Goal: Information Seeking & Learning: Learn about a topic

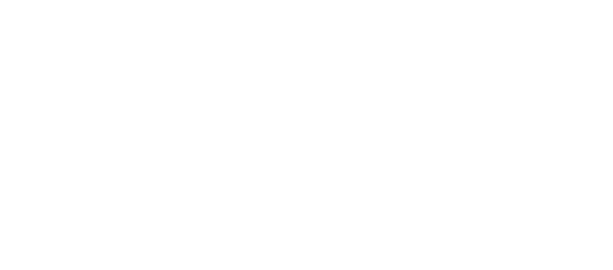
select select "Song"
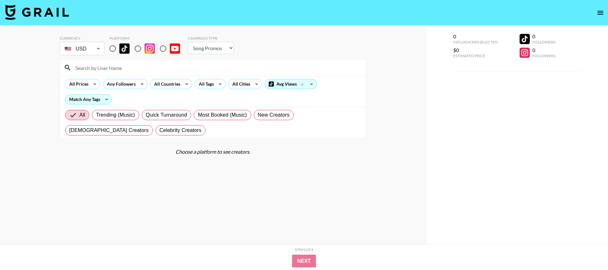
click at [121, 49] on img at bounding box center [124, 48] width 10 height 10
click at [119, 49] on input "radio" at bounding box center [112, 48] width 13 height 13
radio input "true"
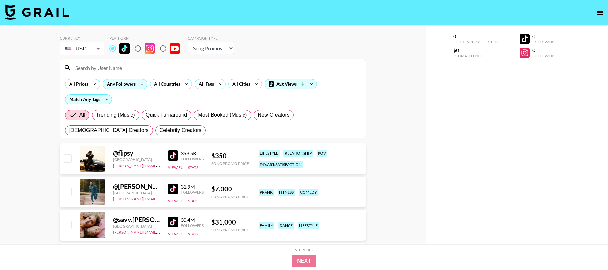
click at [132, 86] on div "Any Followers" at bounding box center [120, 84] width 34 height 10
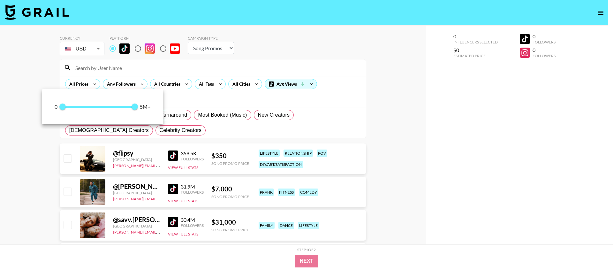
click at [179, 86] on div at bounding box center [306, 135] width 613 height 270
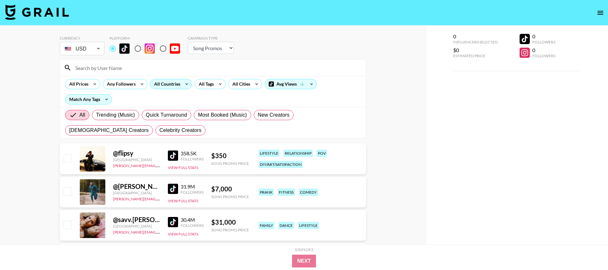
click at [179, 85] on div "All Countries" at bounding box center [165, 84] width 31 height 10
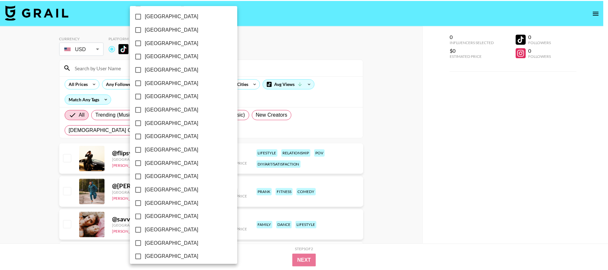
scroll to position [475, 0]
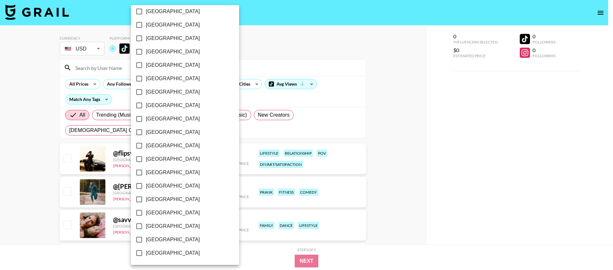
click at [154, 236] on span "[GEOGRAPHIC_DATA]" at bounding box center [173, 240] width 54 height 8
click at [146, 236] on input "[GEOGRAPHIC_DATA]" at bounding box center [138, 239] width 13 height 13
checkbox input "true"
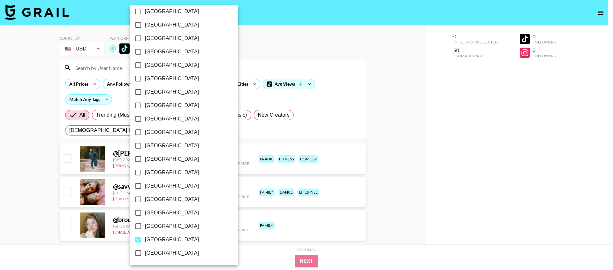
click at [279, 63] on div at bounding box center [306, 135] width 613 height 270
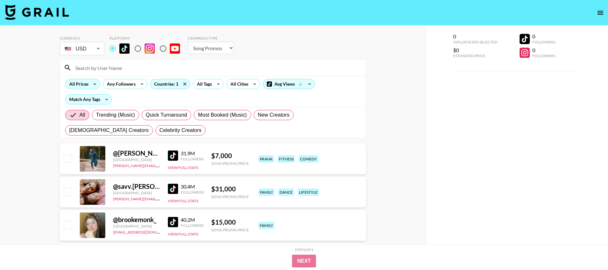
click at [78, 79] on div "All Prices" at bounding box center [77, 84] width 24 height 10
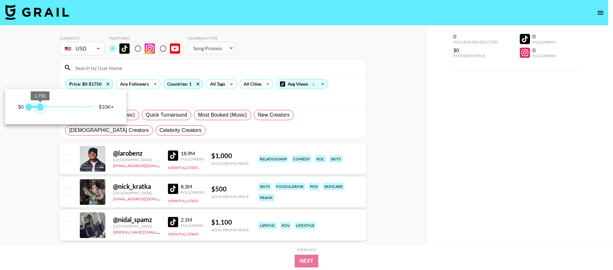
type input "2000"
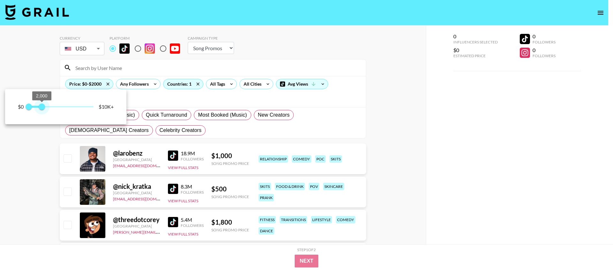
drag, startPoint x: 70, startPoint y: 106, endPoint x: 41, endPoint y: 107, distance: 28.4
click at [41, 107] on span "2,000" at bounding box center [42, 106] width 6 height 6
click at [40, 82] on div at bounding box center [306, 135] width 613 height 270
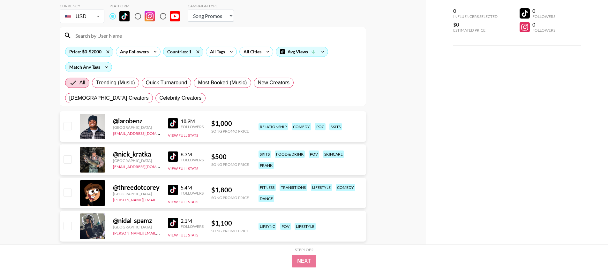
scroll to position [31, 0]
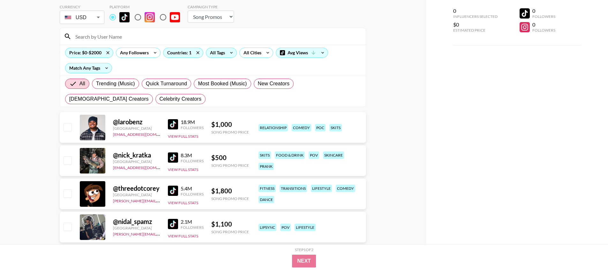
click at [232, 55] on icon at bounding box center [231, 53] width 10 height 10
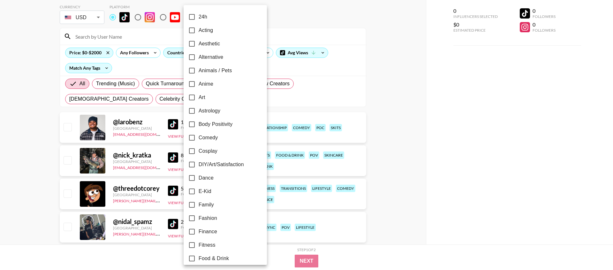
click at [409, 90] on div at bounding box center [306, 135] width 613 height 270
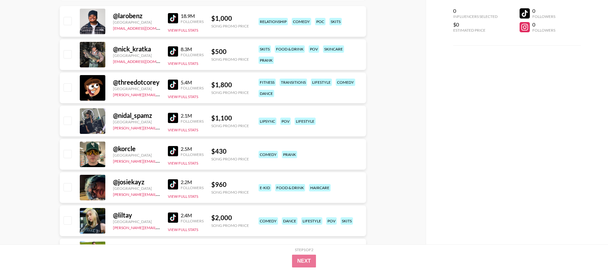
scroll to position [136, 0]
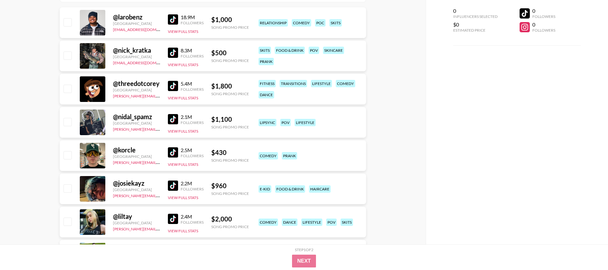
click at [170, 220] on img at bounding box center [173, 219] width 10 height 10
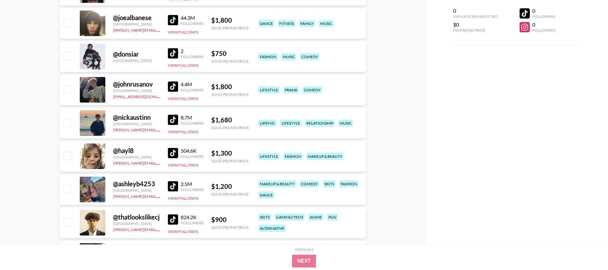
scroll to position [571, 0]
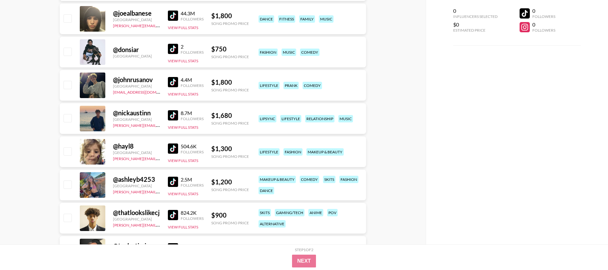
click at [173, 147] on img at bounding box center [173, 148] width 10 height 10
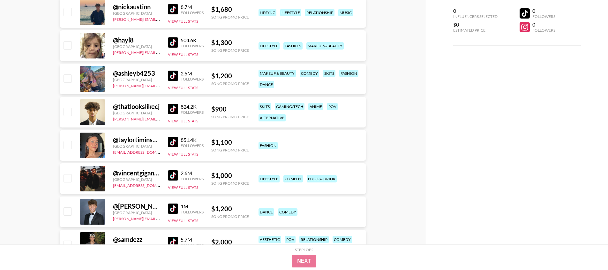
scroll to position [695, 0]
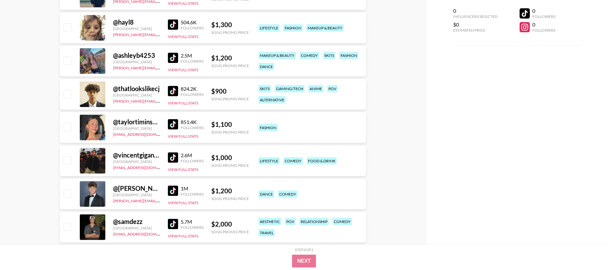
click at [169, 124] on img at bounding box center [173, 124] width 10 height 10
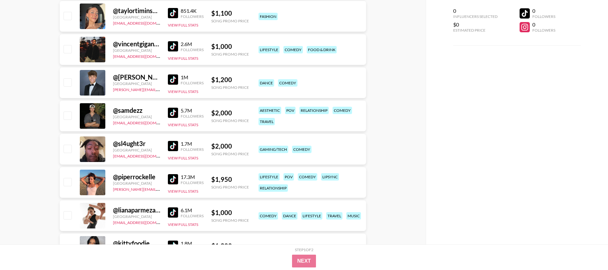
scroll to position [940, 0]
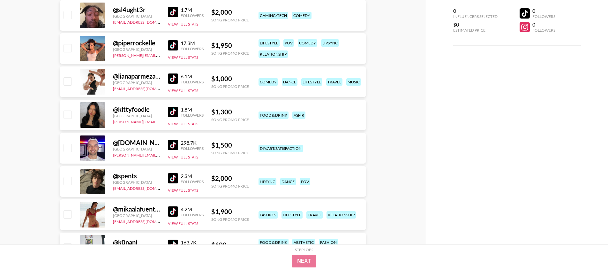
click at [176, 78] on img at bounding box center [173, 78] width 10 height 10
click at [172, 111] on img at bounding box center [173, 112] width 10 height 10
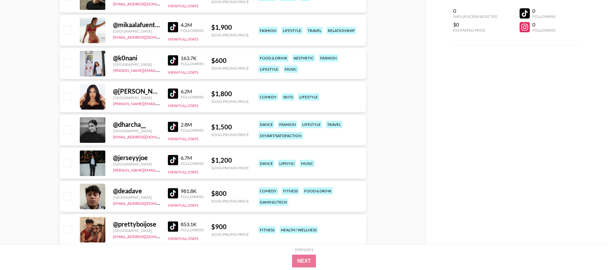
scroll to position [1129, 0]
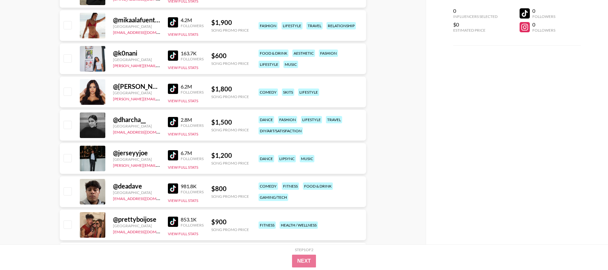
click at [176, 120] on img at bounding box center [173, 122] width 10 height 10
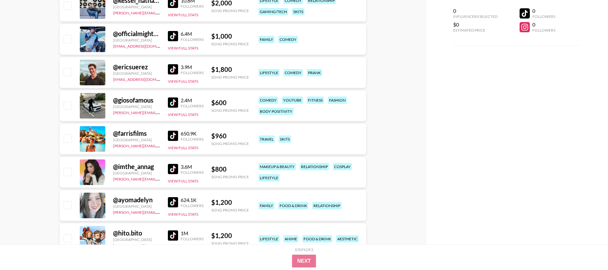
scroll to position [1484, 0]
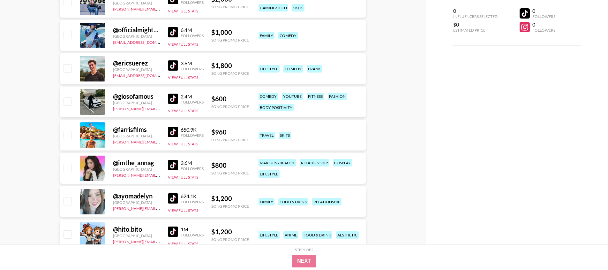
click at [172, 197] on img at bounding box center [173, 198] width 10 height 10
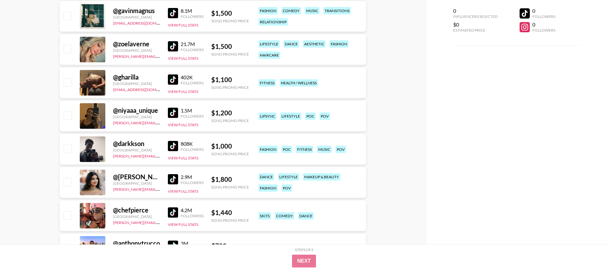
scroll to position [1837, 0]
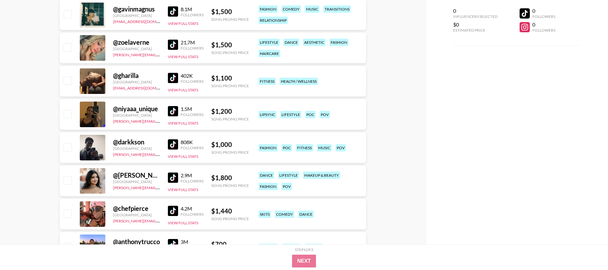
click at [173, 174] on img at bounding box center [173, 177] width 10 height 10
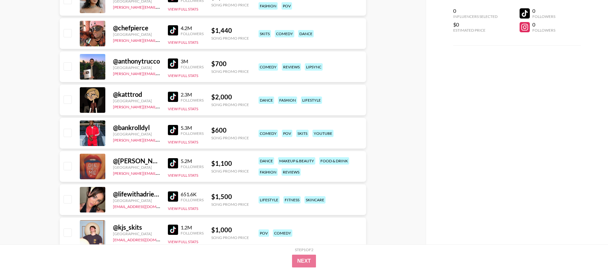
scroll to position [2024, 0]
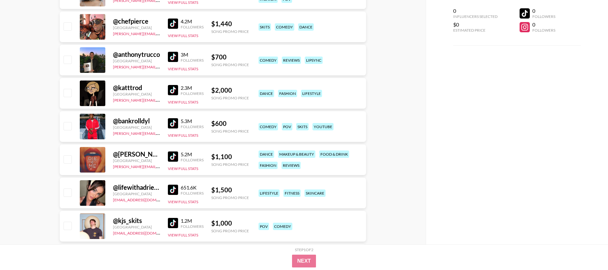
click at [169, 189] on img at bounding box center [173, 189] width 10 height 10
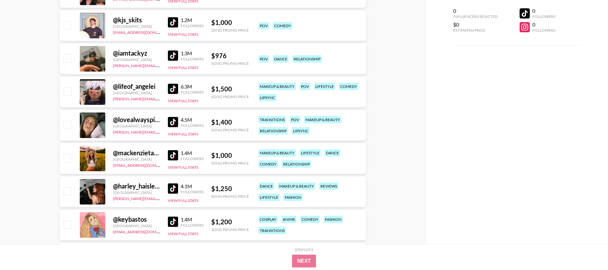
scroll to position [2245, 0]
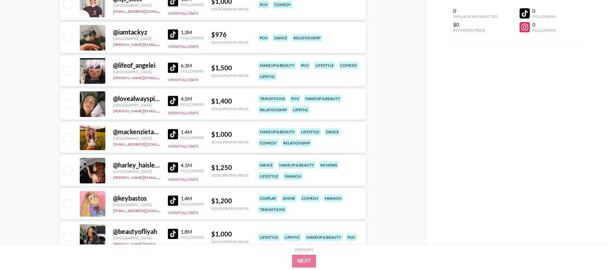
click at [171, 167] on img at bounding box center [173, 167] width 10 height 10
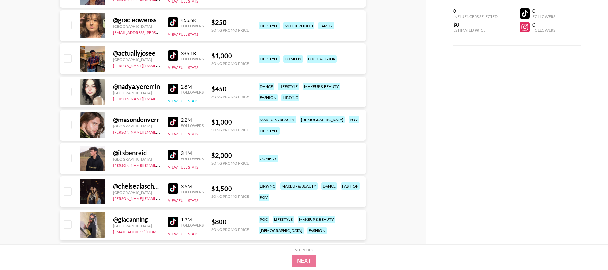
scroll to position [2591, 0]
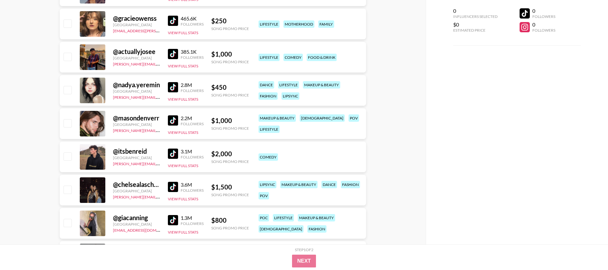
click at [174, 185] on img at bounding box center [173, 187] width 10 height 10
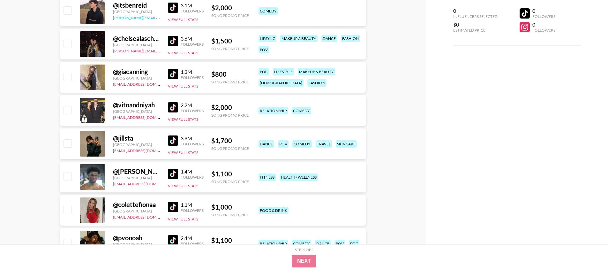
scroll to position [2738, 0]
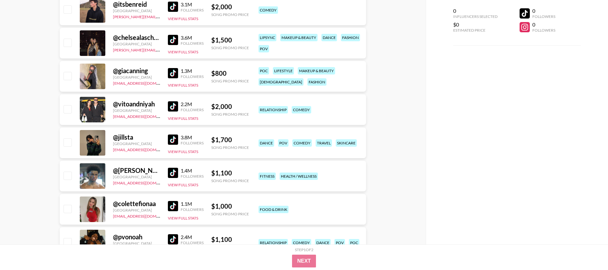
click at [172, 143] on img at bounding box center [173, 139] width 10 height 10
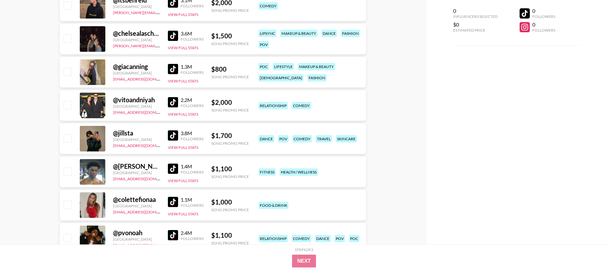
scroll to position [2745, 0]
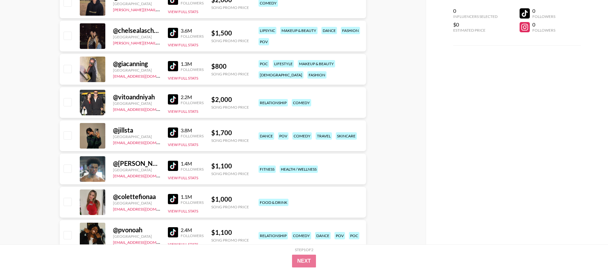
click at [176, 131] on img at bounding box center [173, 132] width 10 height 10
click at [173, 199] on img at bounding box center [173, 199] width 10 height 10
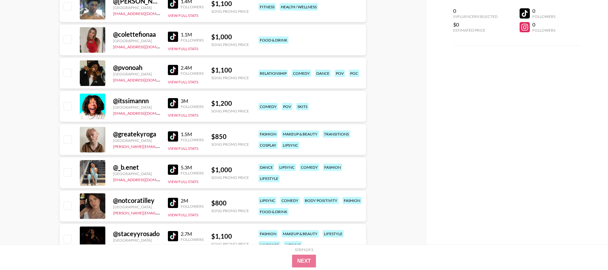
scroll to position [2922, 0]
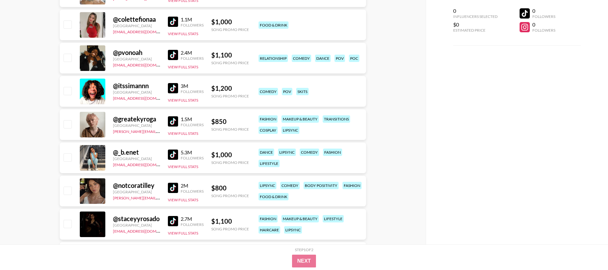
click at [174, 188] on img at bounding box center [173, 188] width 10 height 10
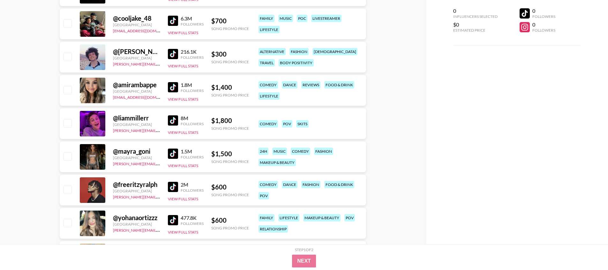
scroll to position [3161, 0]
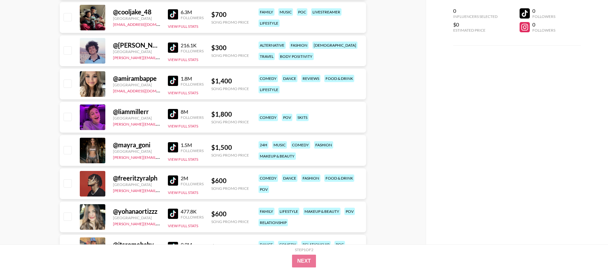
click at [171, 146] on img at bounding box center [173, 147] width 10 height 10
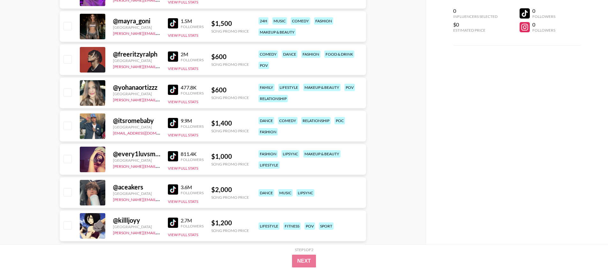
scroll to position [3300, 0]
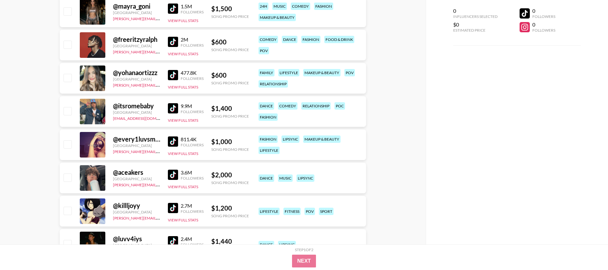
click at [172, 141] on img at bounding box center [173, 141] width 10 height 10
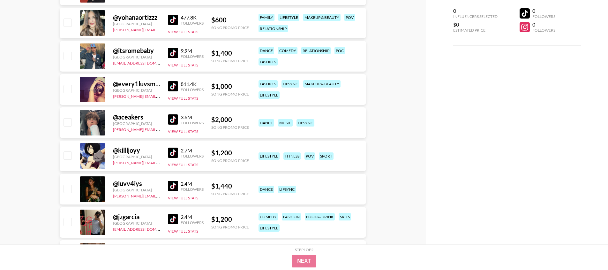
scroll to position [3356, 0]
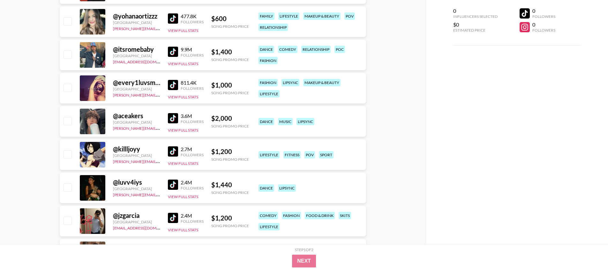
click at [169, 183] on img at bounding box center [173, 184] width 10 height 10
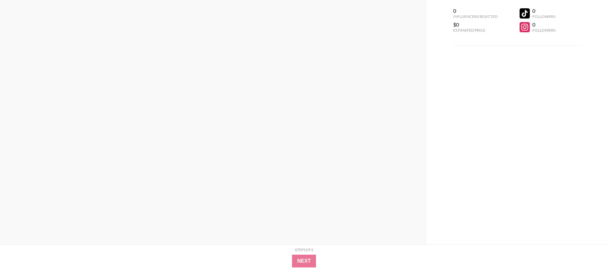
scroll to position [0, 0]
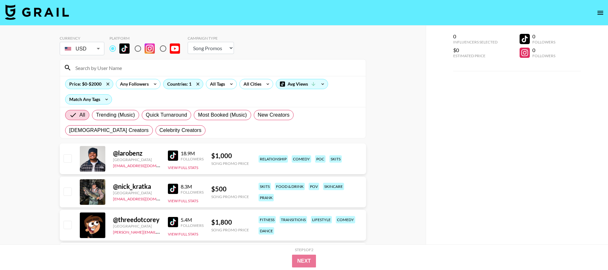
click at [219, 71] on input at bounding box center [216, 68] width 290 height 10
paste input "luvv4iys"
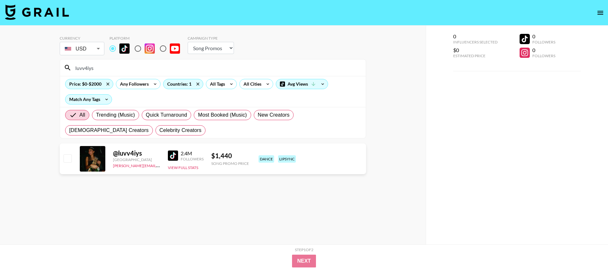
click at [184, 66] on input "luvv4iys" at bounding box center [216, 68] width 290 height 10
paste input "harley_haisleyyy"
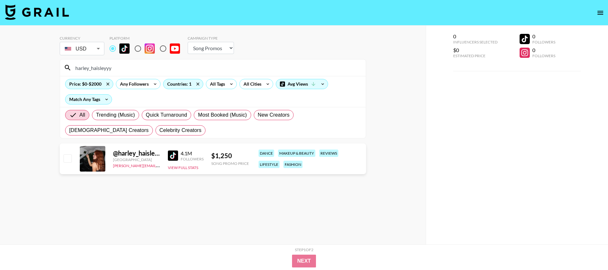
click at [227, 66] on input "harley_haisleyyy" at bounding box center [216, 68] width 290 height 10
click at [226, 65] on input "harley_haisleyyy" at bounding box center [216, 68] width 290 height 10
paste input "lianaparmezana"
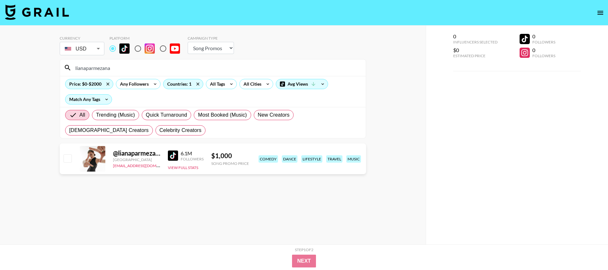
click at [115, 66] on input "lianaparmezana" at bounding box center [216, 68] width 290 height 10
paste input "ltay"
type input "liltay"
